Goal: Obtain resource: Obtain resource

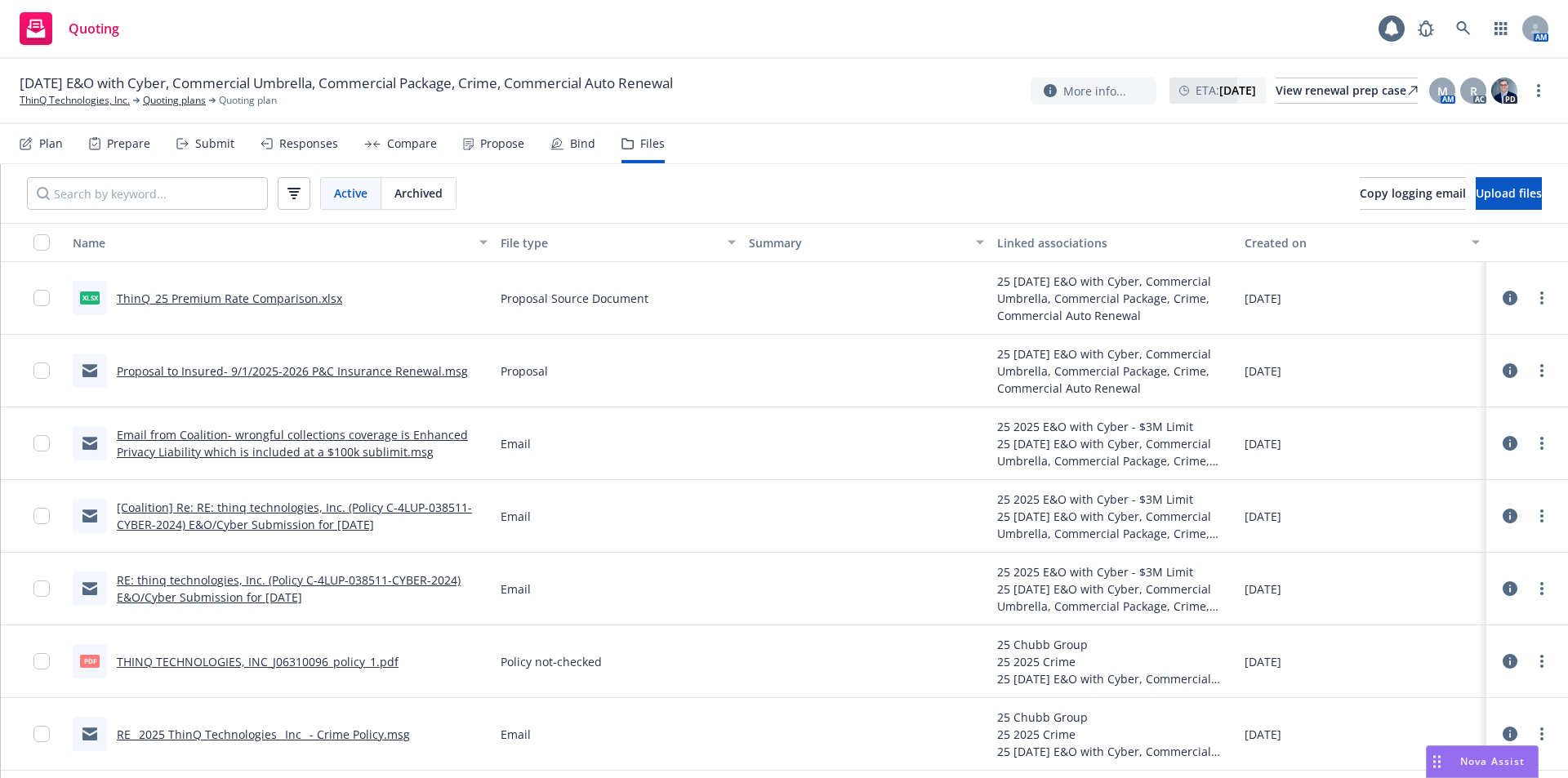
click at [783, 48] on div "Quoting 1 AM" at bounding box center [784, 29] width 1568 height 59
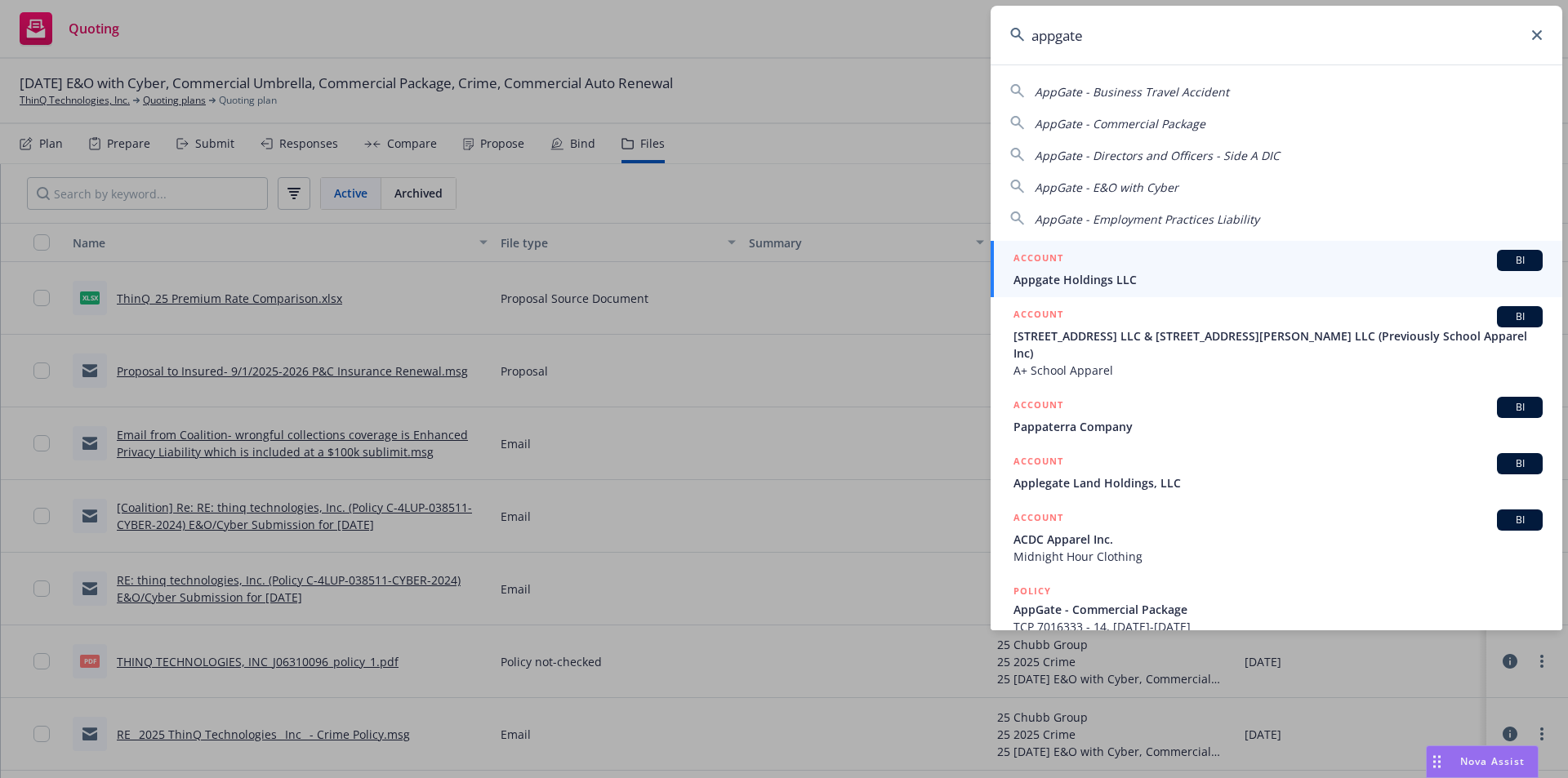
type input "appgate"
click at [1117, 276] on span "Appgate Holdings LLC" at bounding box center [1278, 280] width 529 height 17
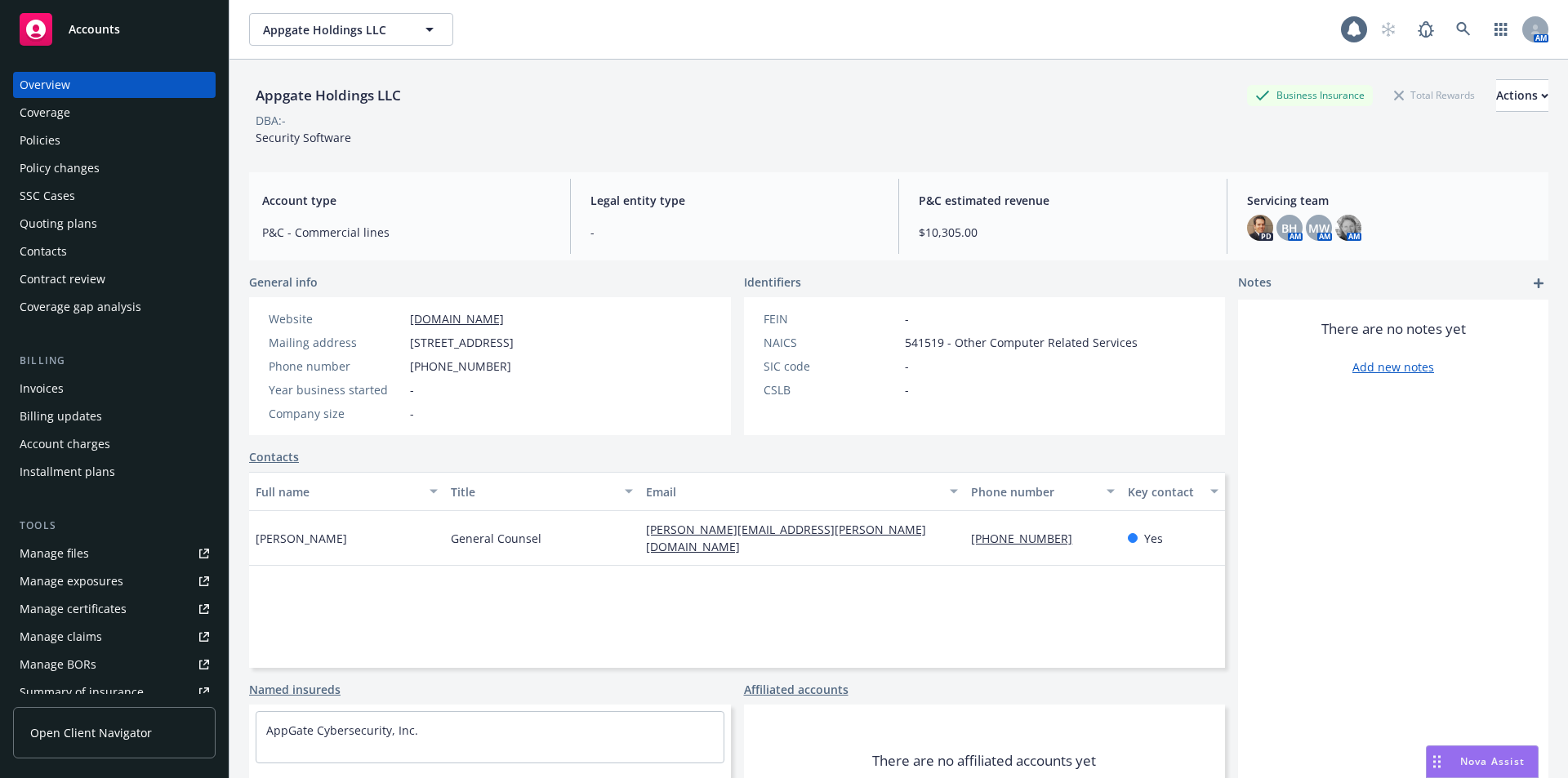
click at [77, 550] on div "Manage files" at bounding box center [54, 554] width 70 height 26
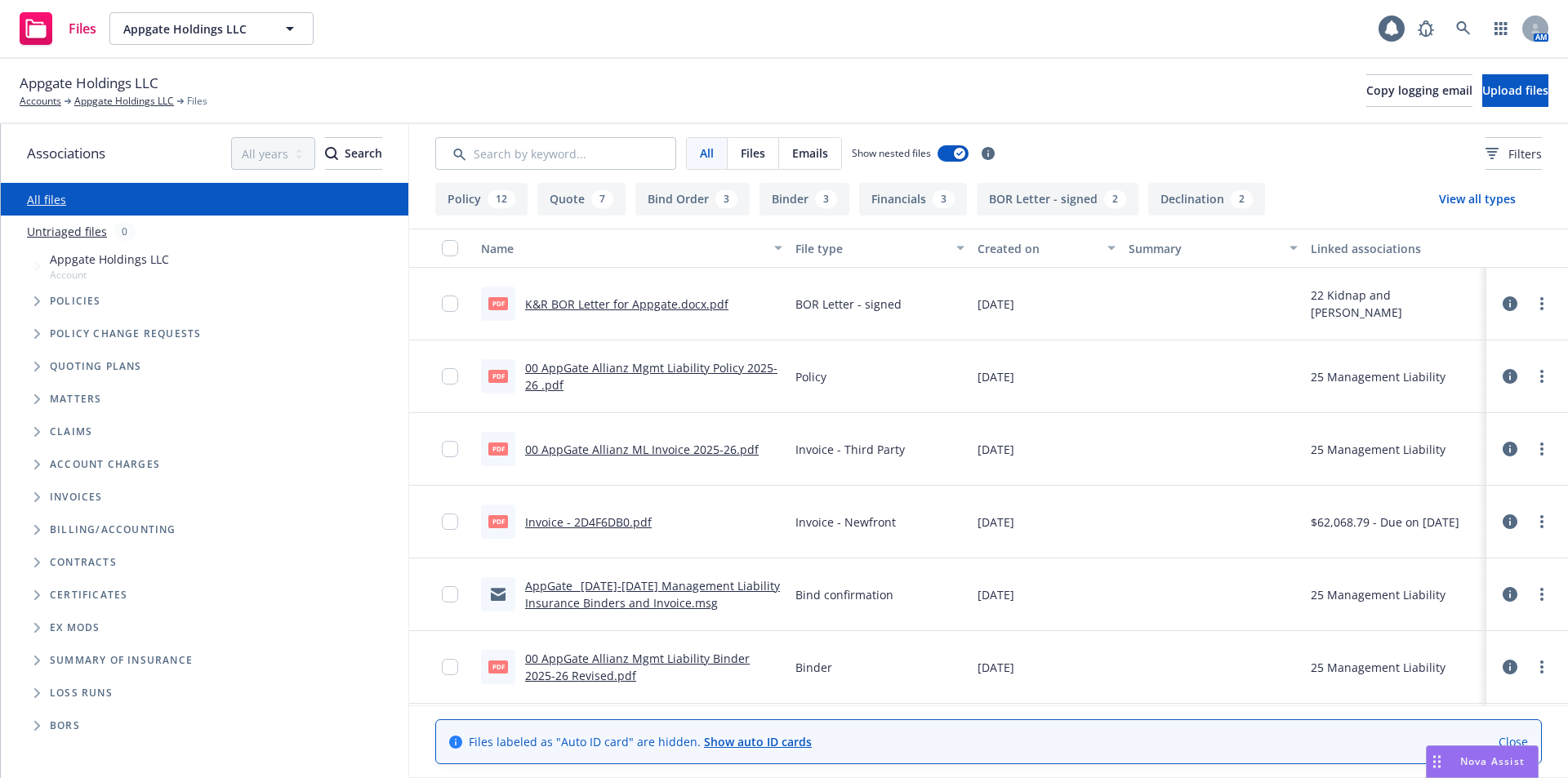
click at [693, 306] on link "K&R BOR Letter for Appgate.docx.pdf" at bounding box center [627, 304] width 203 height 15
click at [1367, 96] on span "Copy logging email" at bounding box center [1420, 90] width 106 height 15
